Goal: Information Seeking & Learning: Learn about a topic

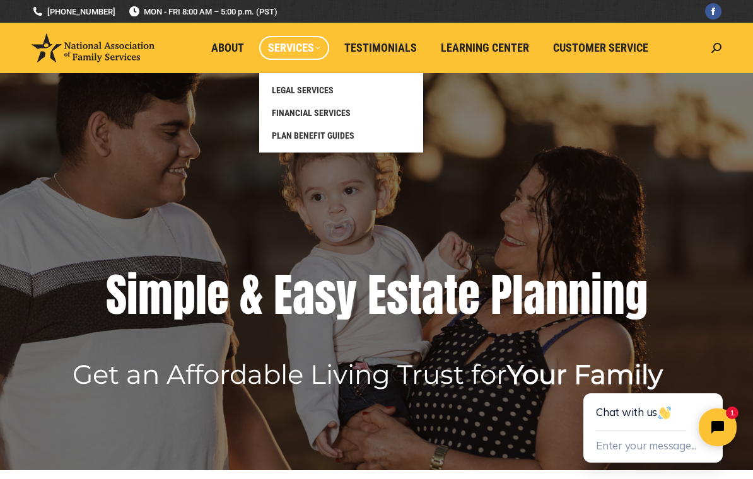
click at [308, 96] on link "LEGAL SERVICES" at bounding box center [340, 90] width 151 height 23
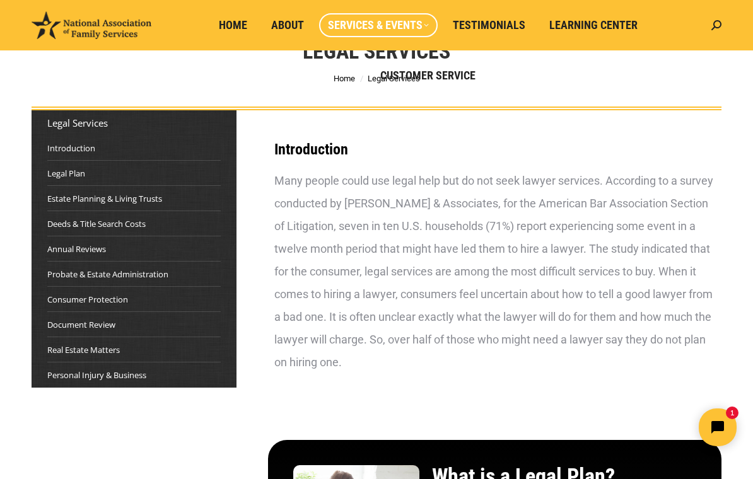
click at [60, 275] on link "Probate & Estate Administration" at bounding box center [107, 274] width 121 height 13
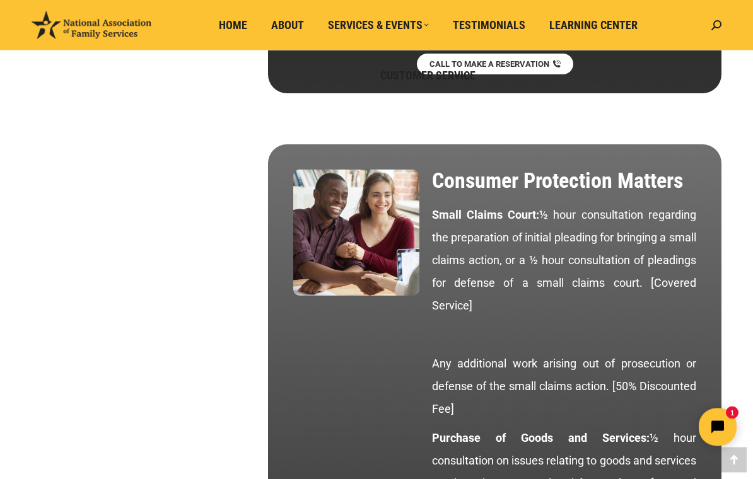
scroll to position [4857, 0]
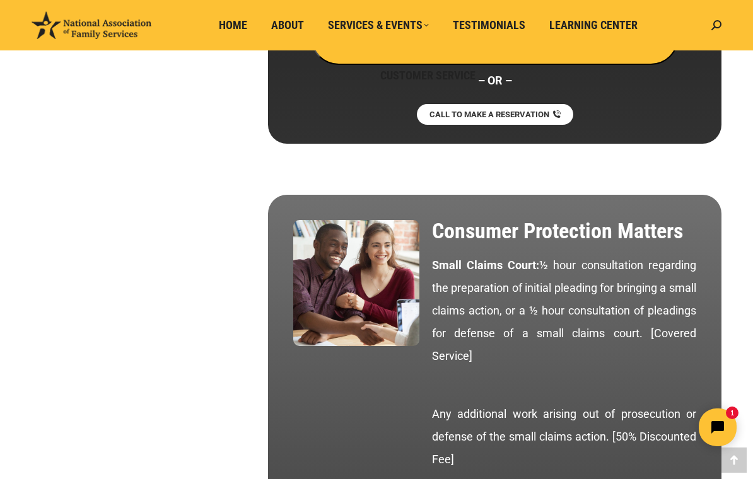
click at [713, 28] on icon at bounding box center [716, 25] width 10 height 10
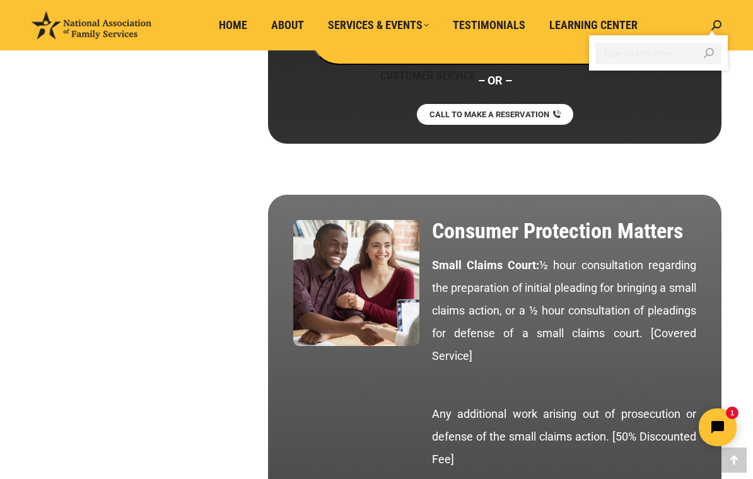
click at [627, 50] on input "Search" at bounding box center [658, 53] width 126 height 21
type input "Trust"
click input "Go!" at bounding box center [0, 0] width 0 height 0
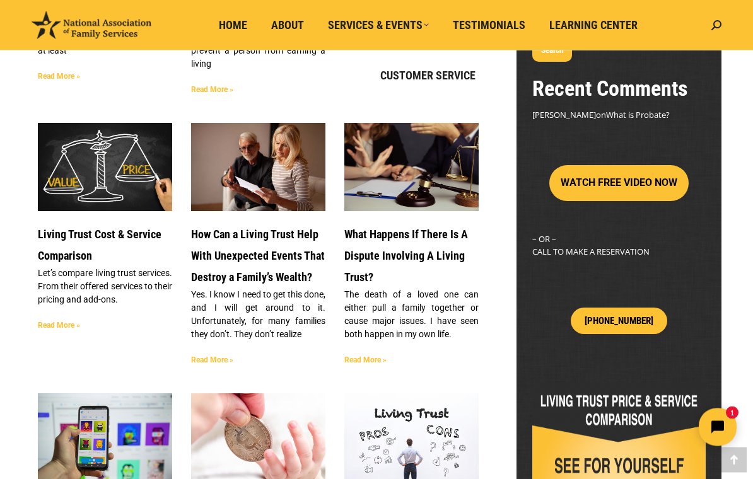
scroll to position [351, 0]
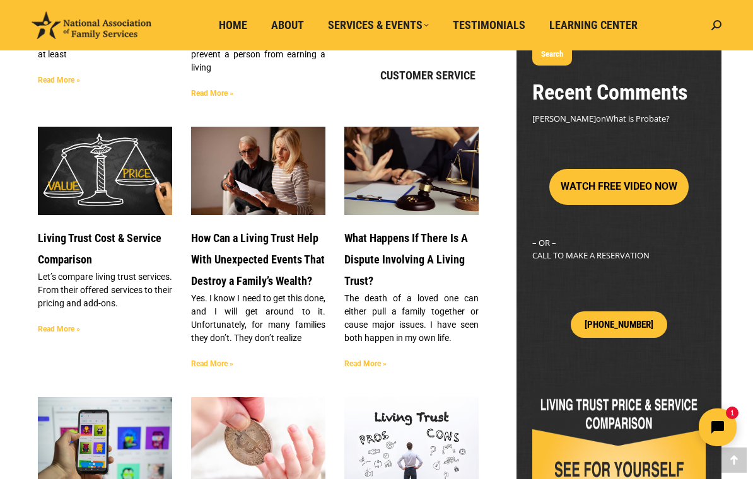
click at [90, 177] on img at bounding box center [104, 171] width 159 height 90
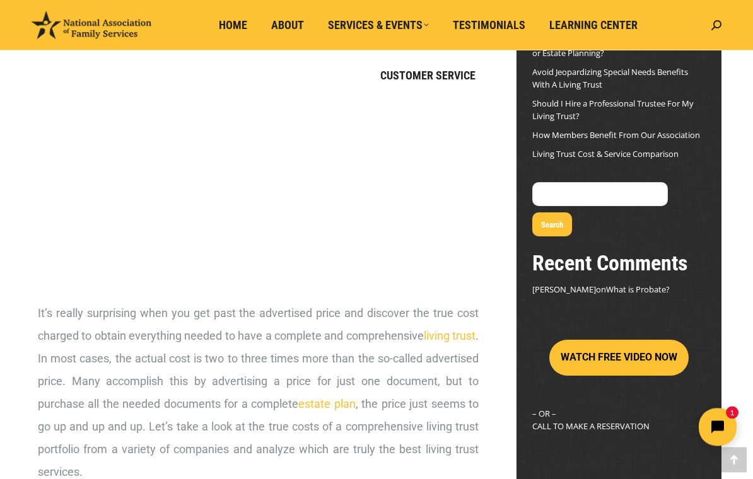
scroll to position [180, 0]
